Goal: Check status: Check status

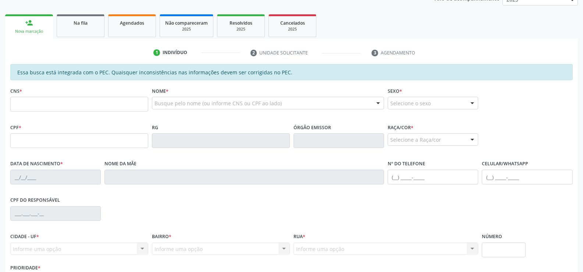
scroll to position [110, 0]
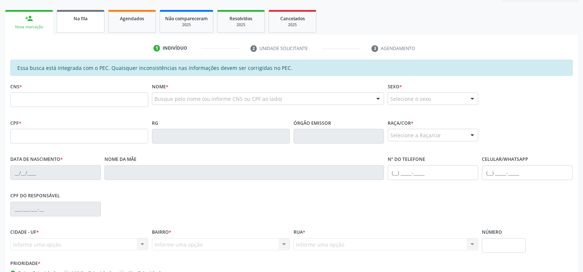
click at [82, 19] on span "Na fila" at bounding box center [81, 18] width 14 height 6
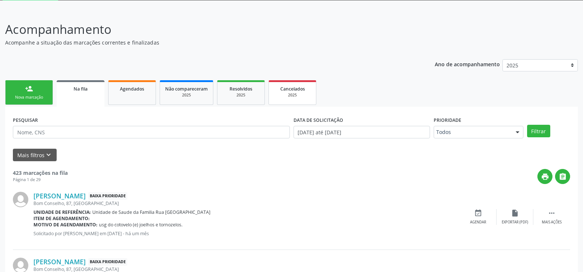
scroll to position [0, 0]
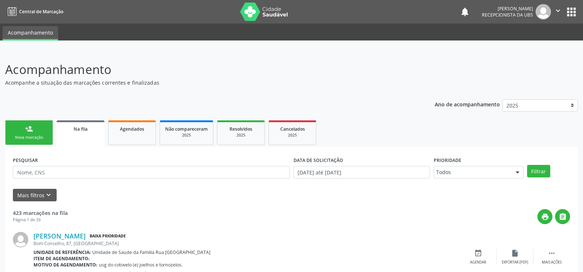
click at [91, 129] on div "Na fila" at bounding box center [81, 129] width 38 height 8
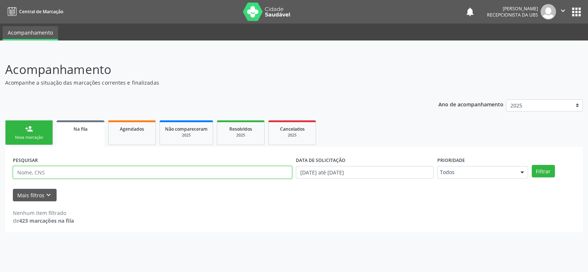
click at [102, 172] on input "text" at bounding box center [153, 172] width 280 height 13
type input "700904936021292"
click at [532, 165] on button "Filtrar" at bounding box center [543, 171] width 23 height 13
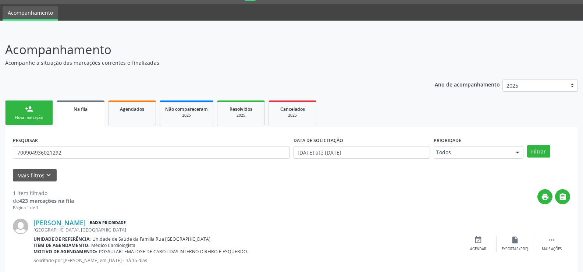
scroll to position [37, 0]
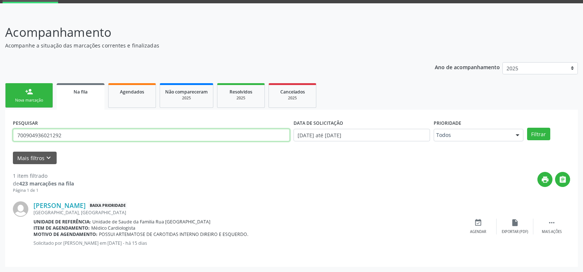
click at [106, 130] on input "700904936021292" at bounding box center [151, 135] width 277 height 13
click at [102, 131] on input "text" at bounding box center [151, 135] width 277 height 13
type input "706805296587622"
click at [527, 128] on button "Filtrar" at bounding box center [538, 134] width 23 height 13
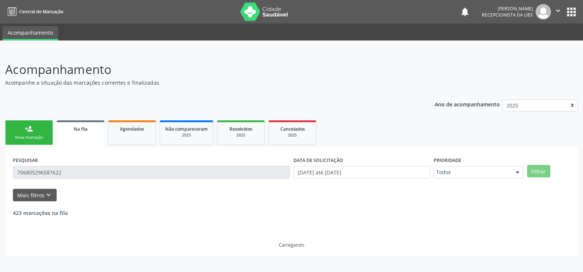
scroll to position [0, 0]
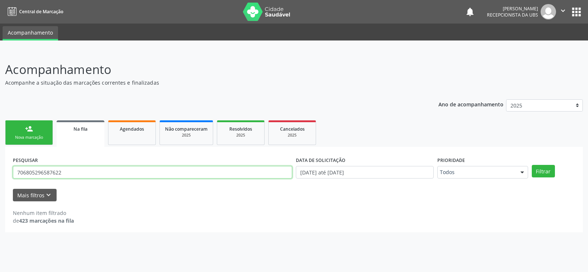
click at [115, 172] on input "706805296587622" at bounding box center [153, 172] width 280 height 13
click at [133, 140] on link "Agendados" at bounding box center [132, 132] width 48 height 25
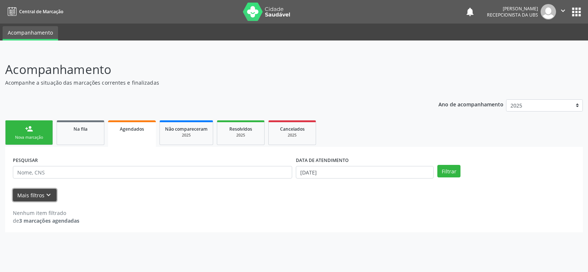
click at [33, 193] on button "Mais filtros keyboard_arrow_down" at bounding box center [35, 195] width 44 height 13
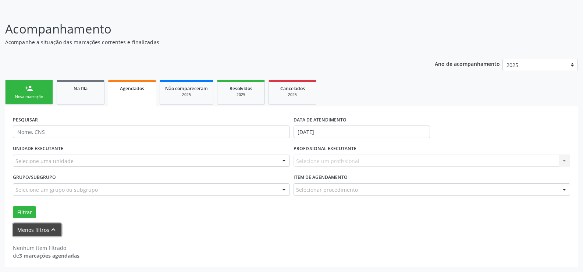
scroll to position [41, 0]
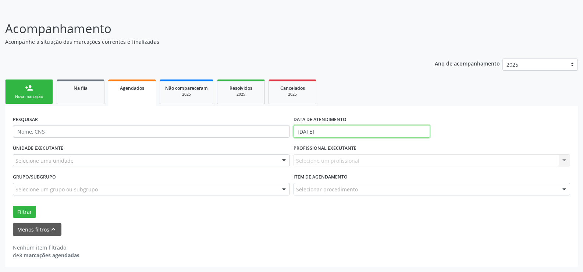
click at [375, 130] on input "04/09/2025" at bounding box center [361, 131] width 136 height 13
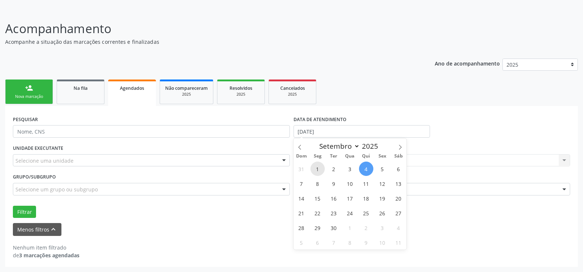
click at [317, 169] on span "1" at bounding box center [317, 168] width 14 height 14
type input "01/09/2025"
click at [365, 172] on span "4" at bounding box center [366, 168] width 14 height 14
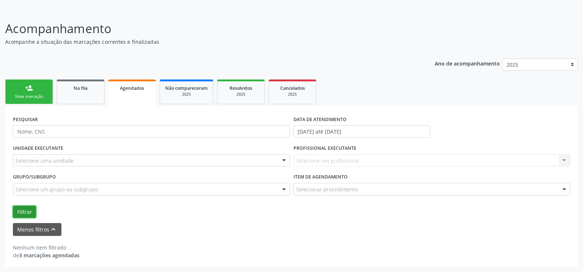
click at [18, 213] on button "Filtrar" at bounding box center [24, 212] width 23 height 13
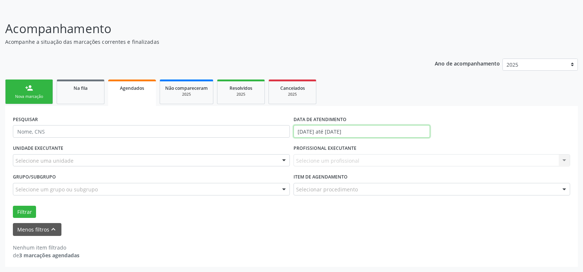
click at [334, 128] on input "01/09/2025 até 04/09/2025" at bounding box center [361, 131] width 136 height 13
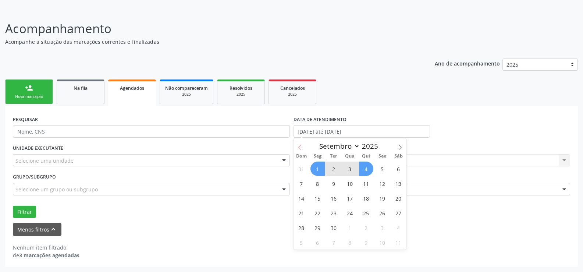
click at [302, 148] on icon at bounding box center [299, 147] width 5 height 5
select select "7"
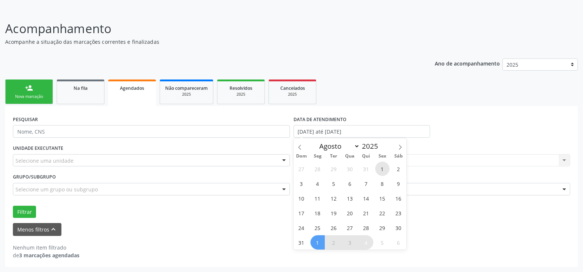
click at [377, 170] on span "1" at bounding box center [382, 168] width 14 height 14
type input "01/08/2025"
click at [399, 151] on span at bounding box center [400, 144] width 13 height 13
select select "8"
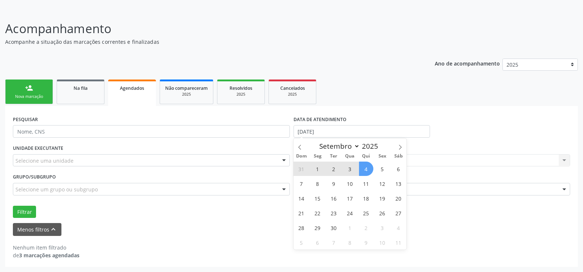
click at [367, 171] on span "4" at bounding box center [366, 168] width 14 height 14
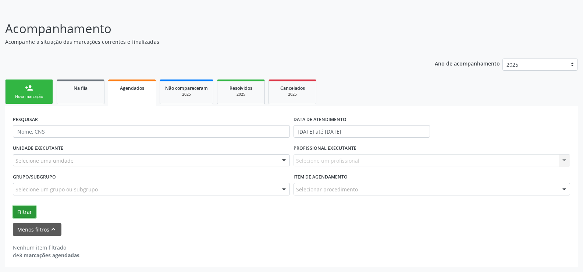
click at [27, 216] on button "Filtrar" at bounding box center [24, 212] width 23 height 13
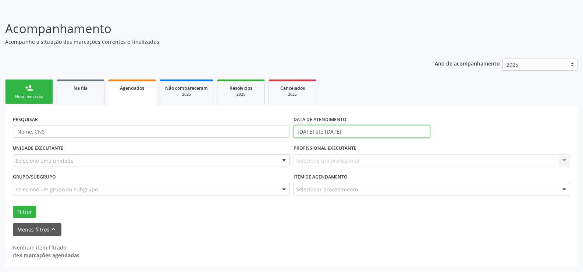
click at [351, 131] on input "01/08/2025 até 04/09/2025" at bounding box center [361, 131] width 136 height 13
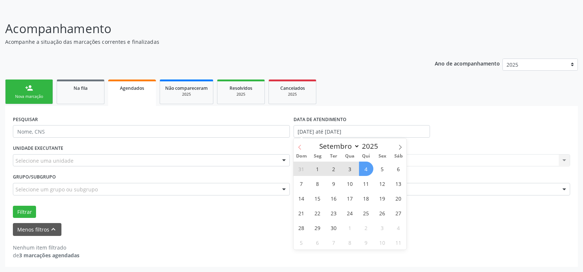
click at [301, 146] on icon at bounding box center [299, 147] width 5 height 5
select select "7"
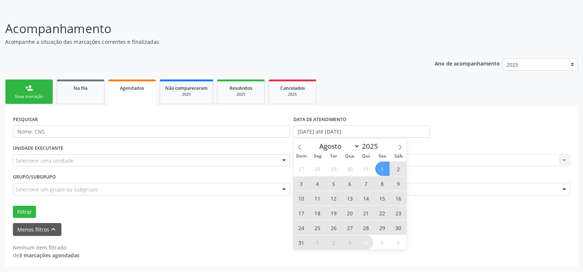
click at [383, 170] on span "1" at bounding box center [382, 168] width 14 height 14
type input "01/08/2025"
click at [299, 243] on span "31" at bounding box center [301, 242] width 14 height 14
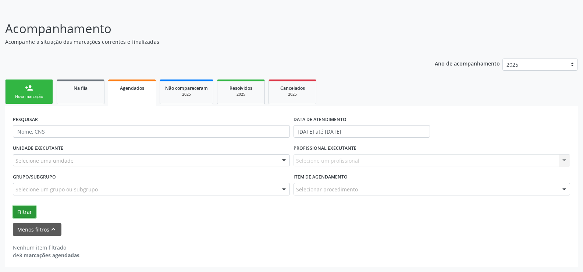
click at [25, 209] on button "Filtrar" at bounding box center [24, 212] width 23 height 13
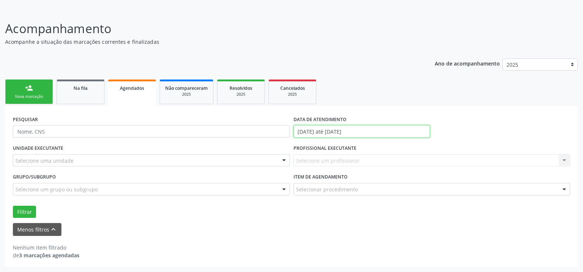
click at [389, 134] on input "01/08/2025 até 31/08/2025" at bounding box center [361, 131] width 136 height 13
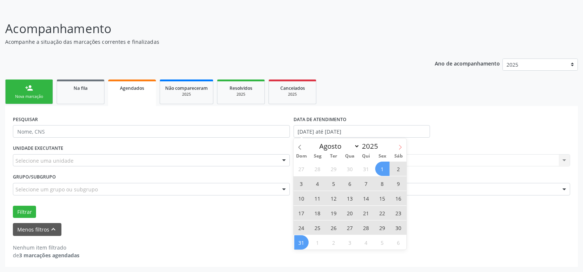
click at [397, 150] on span at bounding box center [400, 144] width 13 height 13
select select "8"
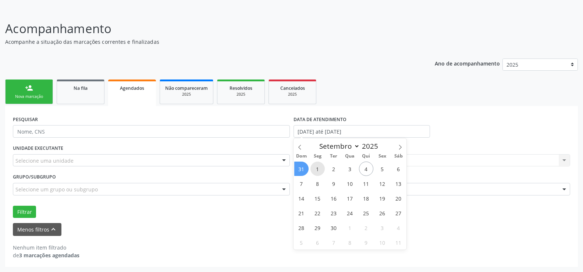
click at [316, 168] on span "1" at bounding box center [317, 168] width 14 height 14
type input "01/09/2025"
click at [365, 171] on span "4" at bounding box center [366, 168] width 14 height 14
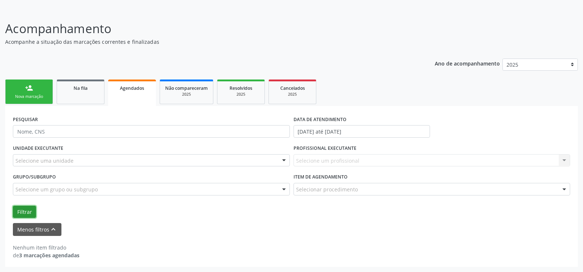
click at [22, 212] on button "Filtrar" at bounding box center [24, 212] width 23 height 13
click at [25, 208] on button "Filtrar" at bounding box center [24, 212] width 23 height 13
click at [27, 208] on button "Filtrar" at bounding box center [24, 212] width 23 height 13
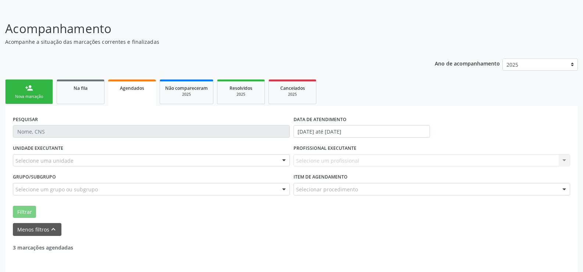
click at [27, 208] on button "Filtrar" at bounding box center [24, 212] width 23 height 13
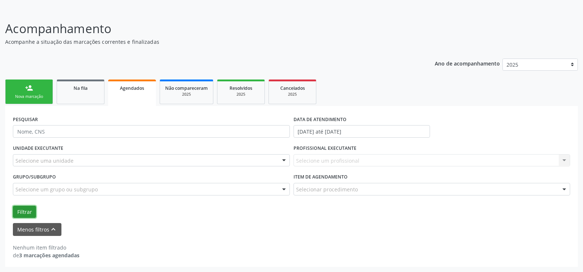
click at [30, 212] on button "Filtrar" at bounding box center [24, 212] width 23 height 13
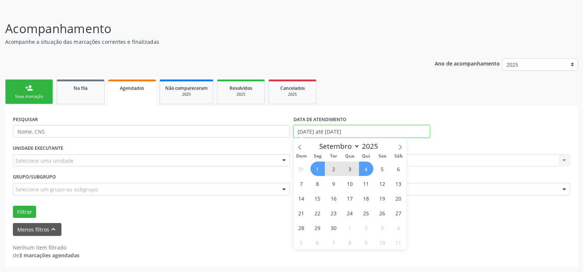
click at [378, 131] on input "01/09/2025 até 04/09/2025" at bounding box center [361, 131] width 136 height 13
click at [303, 149] on span at bounding box center [299, 144] width 13 height 13
select select "7"
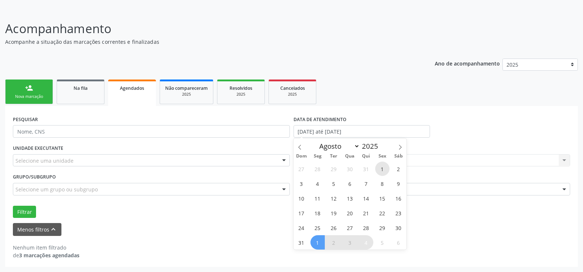
click at [380, 171] on span "1" at bounding box center [382, 168] width 14 height 14
type input "01/08/2025"
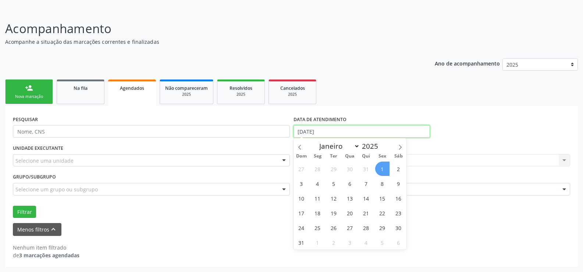
click at [348, 129] on input "01/08/2025" at bounding box center [361, 131] width 136 height 13
click at [399, 146] on icon at bounding box center [400, 147] width 5 height 5
select select "8"
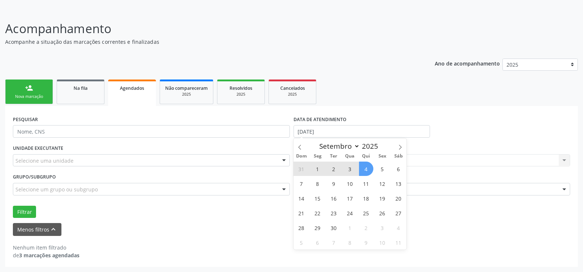
click at [364, 166] on span "4" at bounding box center [366, 168] width 14 height 14
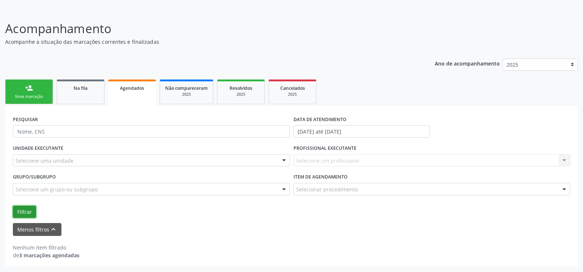
click at [24, 210] on button "Filtrar" at bounding box center [24, 212] width 23 height 13
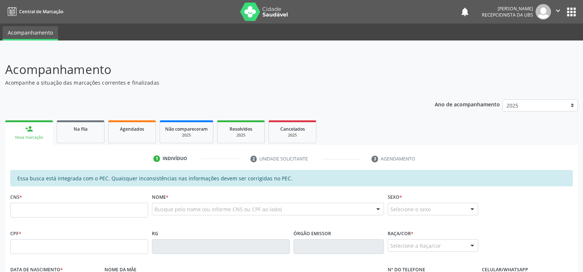
scroll to position [41, 0]
click at [92, 128] on div "Na fila" at bounding box center [80, 129] width 37 height 8
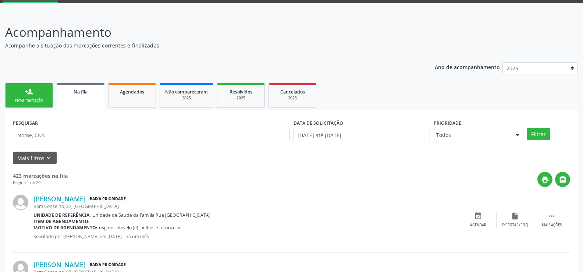
scroll to position [37, 0]
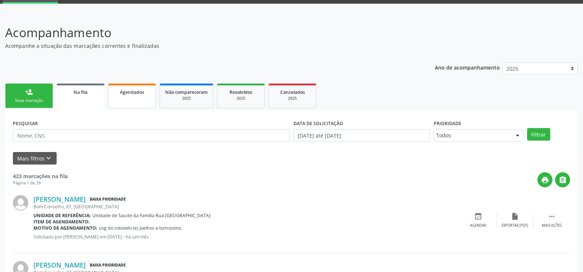
click at [133, 92] on span "Agendados" at bounding box center [132, 92] width 24 height 6
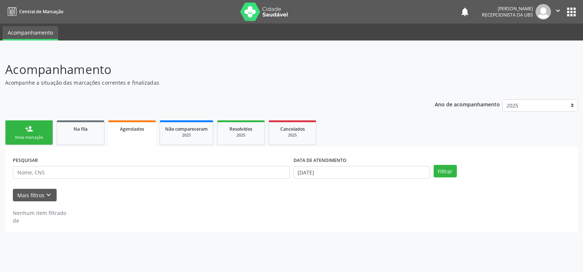
scroll to position [0, 0]
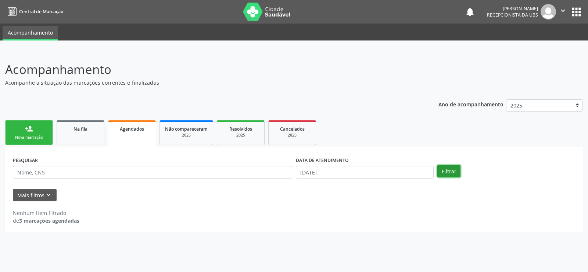
click at [455, 168] on button "Filtrar" at bounding box center [449, 171] width 23 height 13
click at [40, 192] on button "Mais filtros keyboard_arrow_down" at bounding box center [35, 195] width 44 height 13
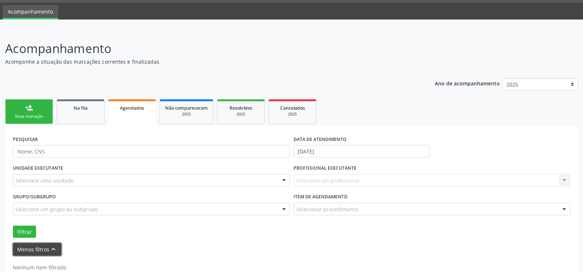
scroll to position [41, 0]
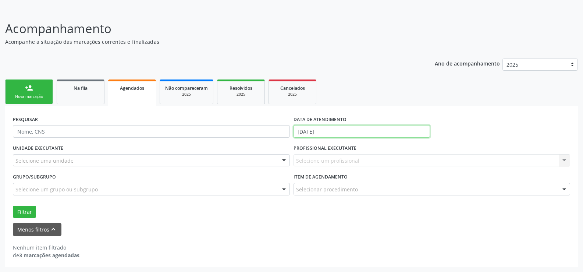
click at [358, 129] on input "04/09/2025" at bounding box center [361, 131] width 136 height 13
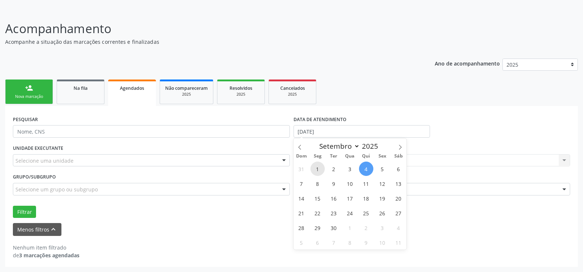
click at [311, 168] on span "1" at bounding box center [317, 168] width 14 height 14
type input "01/09/2025"
click at [362, 170] on span "4" at bounding box center [366, 168] width 14 height 14
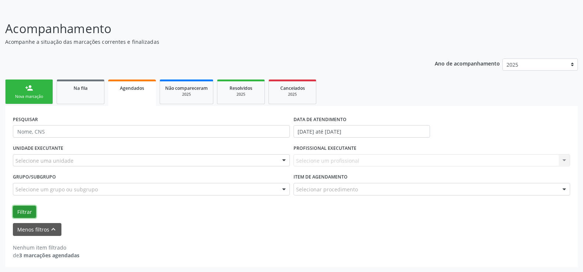
click at [22, 207] on button "Filtrar" at bounding box center [24, 212] width 23 height 13
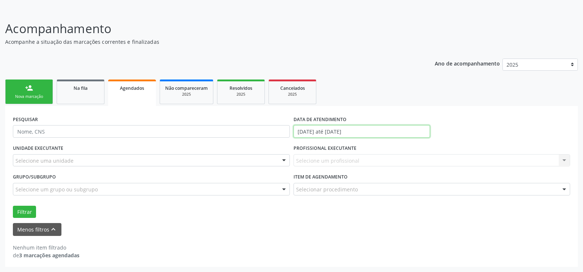
click at [377, 134] on input "01/09/2025 até 04/09/2025" at bounding box center [361, 131] width 136 height 13
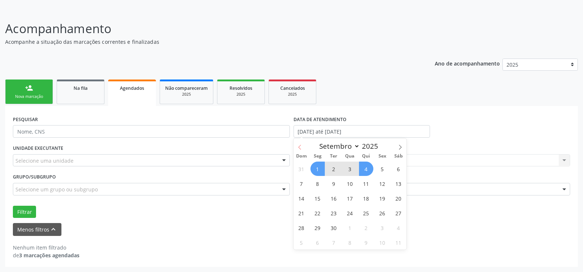
click at [299, 149] on icon at bounding box center [299, 147] width 5 height 5
select select "7"
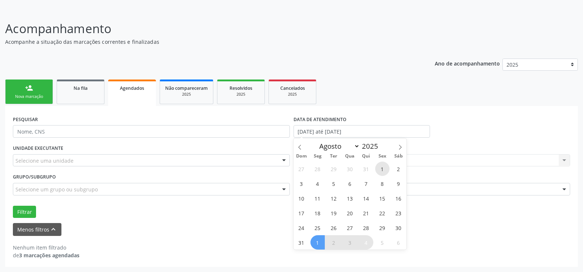
click at [386, 170] on span "1" at bounding box center [382, 168] width 14 height 14
type input "01/08/2025"
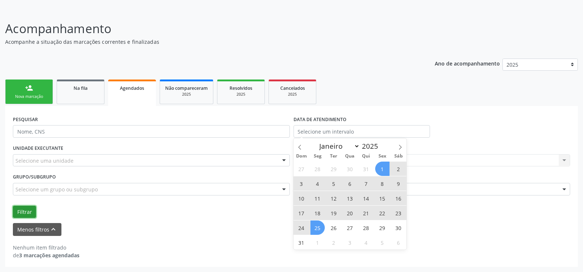
click at [25, 215] on button "Filtrar" at bounding box center [24, 212] width 23 height 13
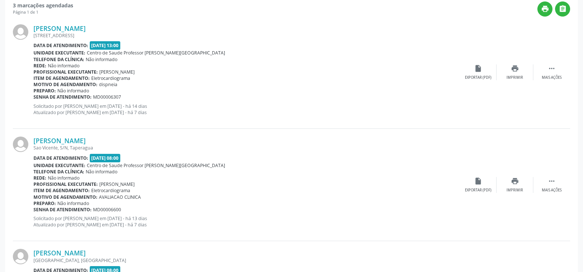
scroll to position [294, 0]
